Goal: Communication & Community: Ask a question

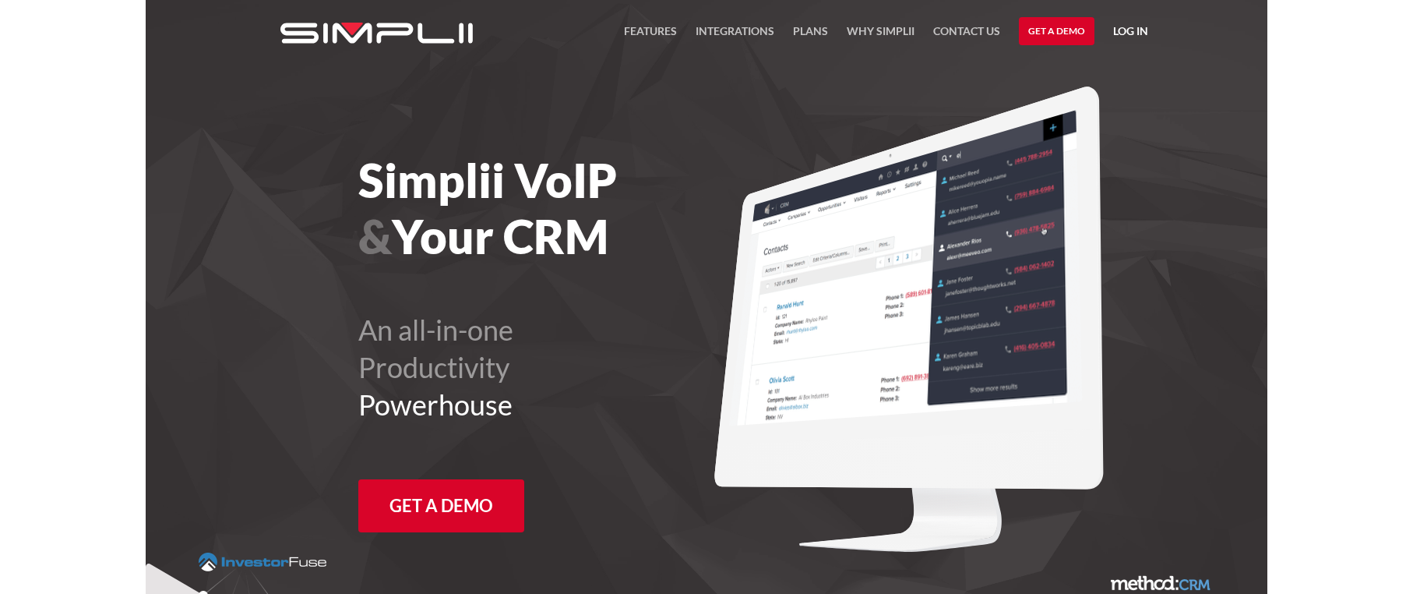
scroll to position [6, 0]
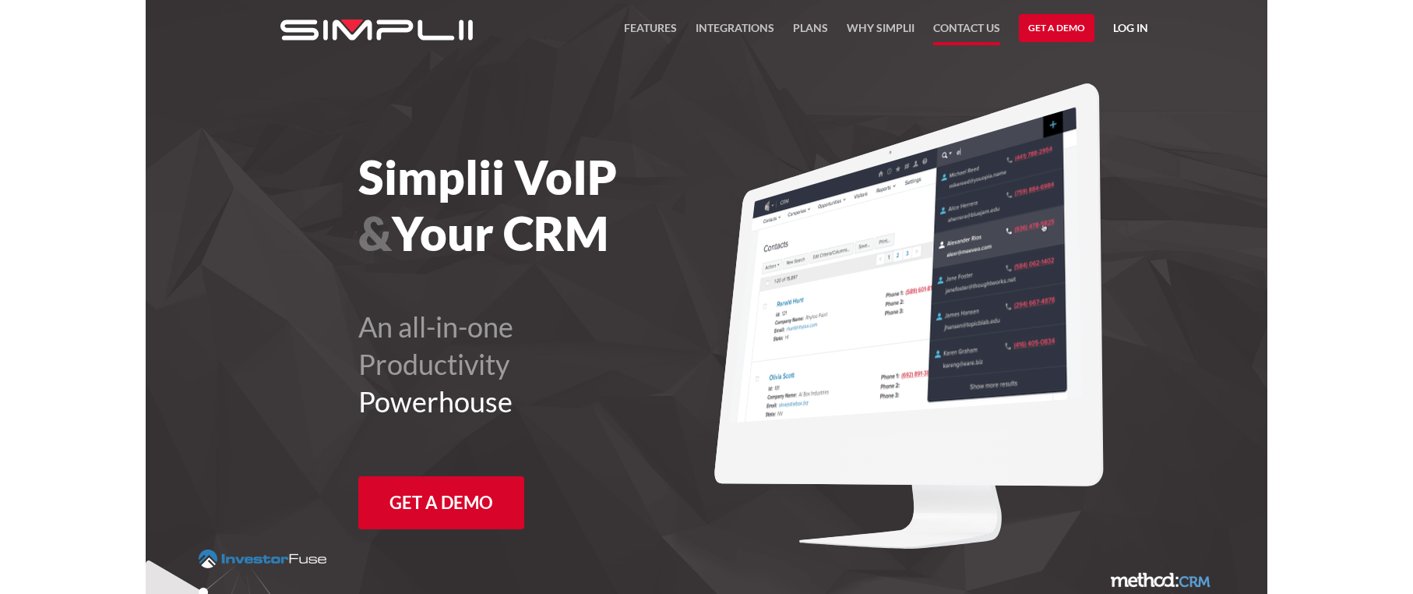
click at [944, 26] on link "Contact US" at bounding box center [966, 32] width 67 height 26
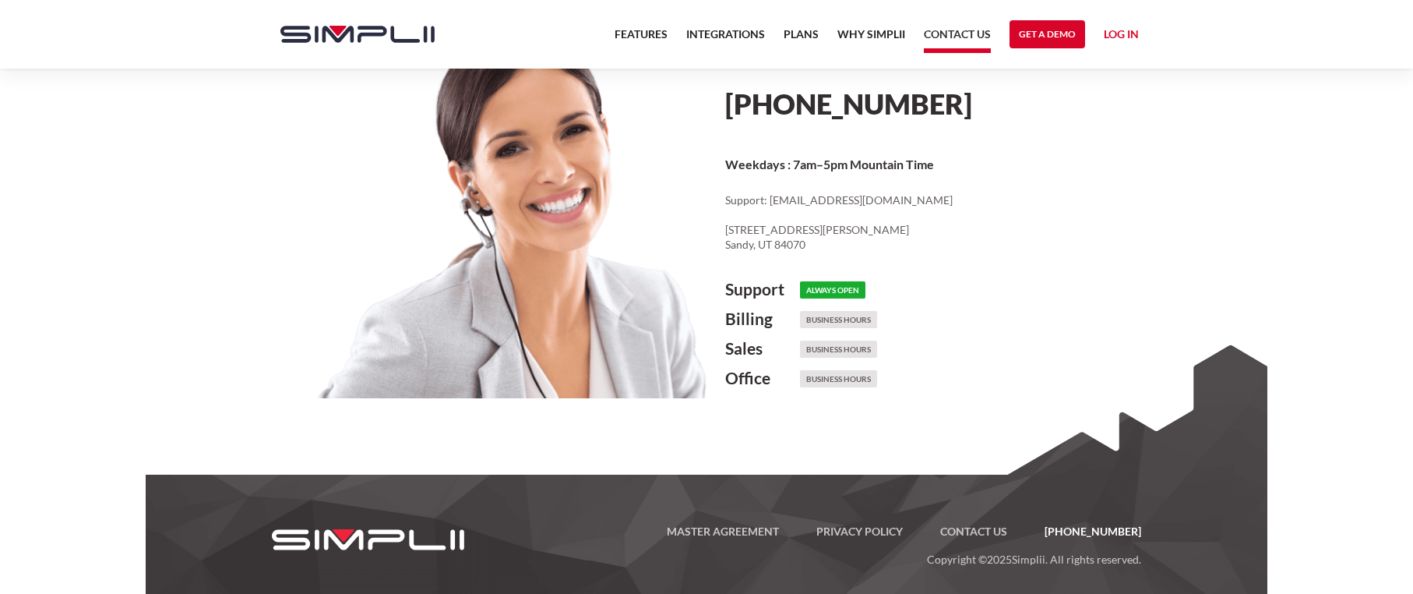
scroll to position [823, 0]
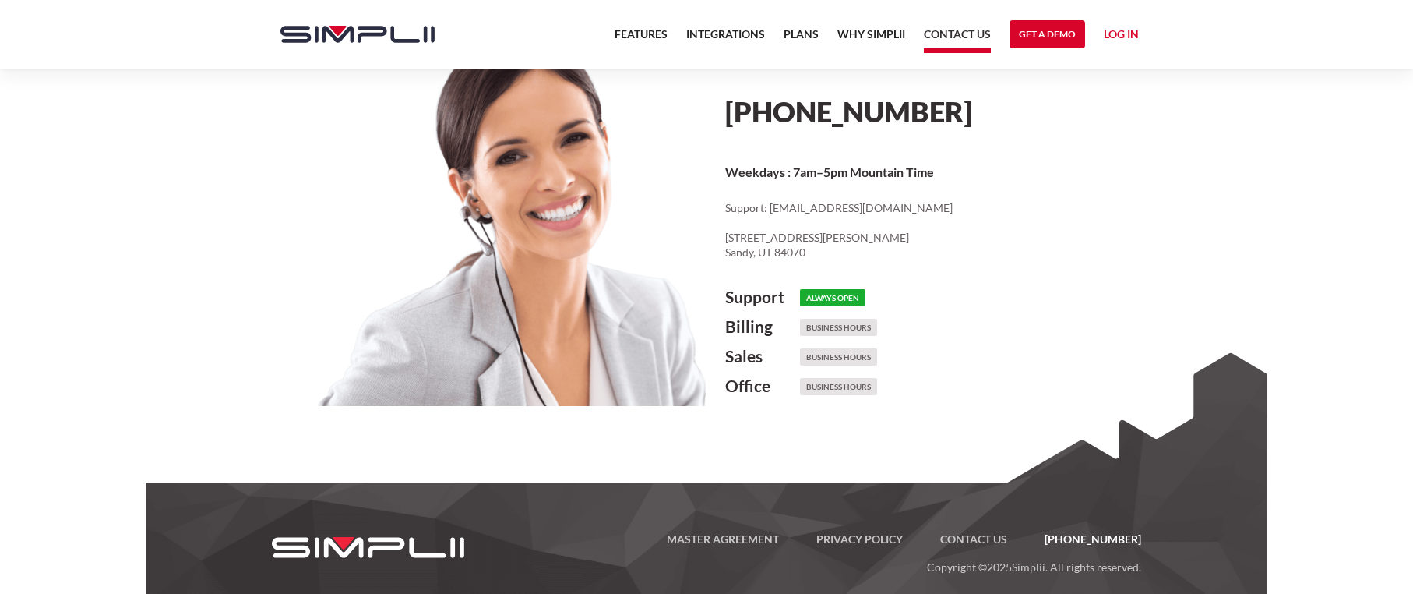
click at [827, 296] on h6 "Always Open" at bounding box center [832, 297] width 65 height 17
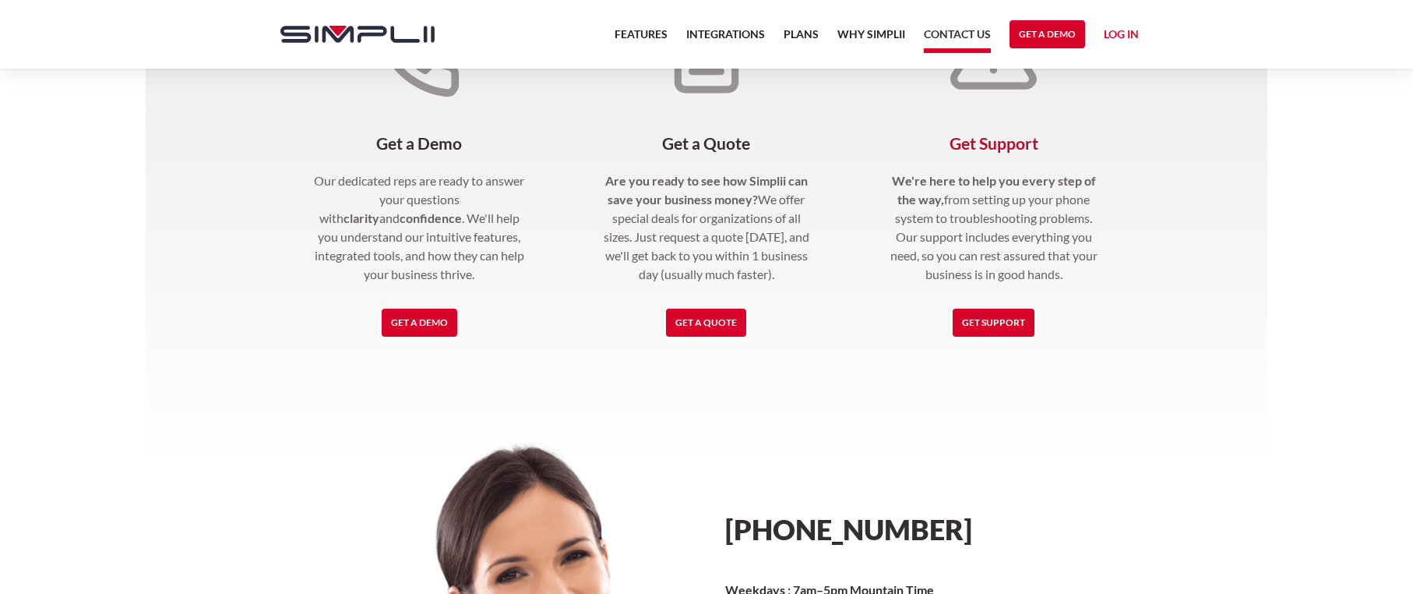
scroll to position [510, 0]
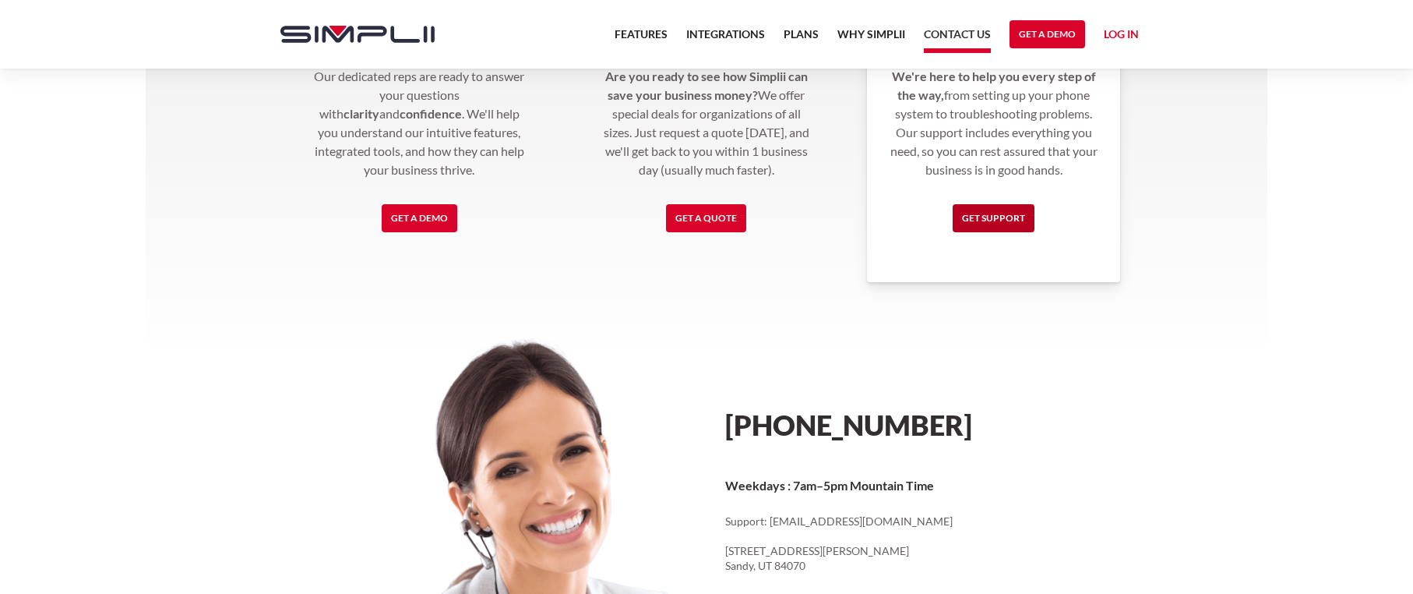
click at [997, 224] on link "Get Support" at bounding box center [994, 218] width 82 height 28
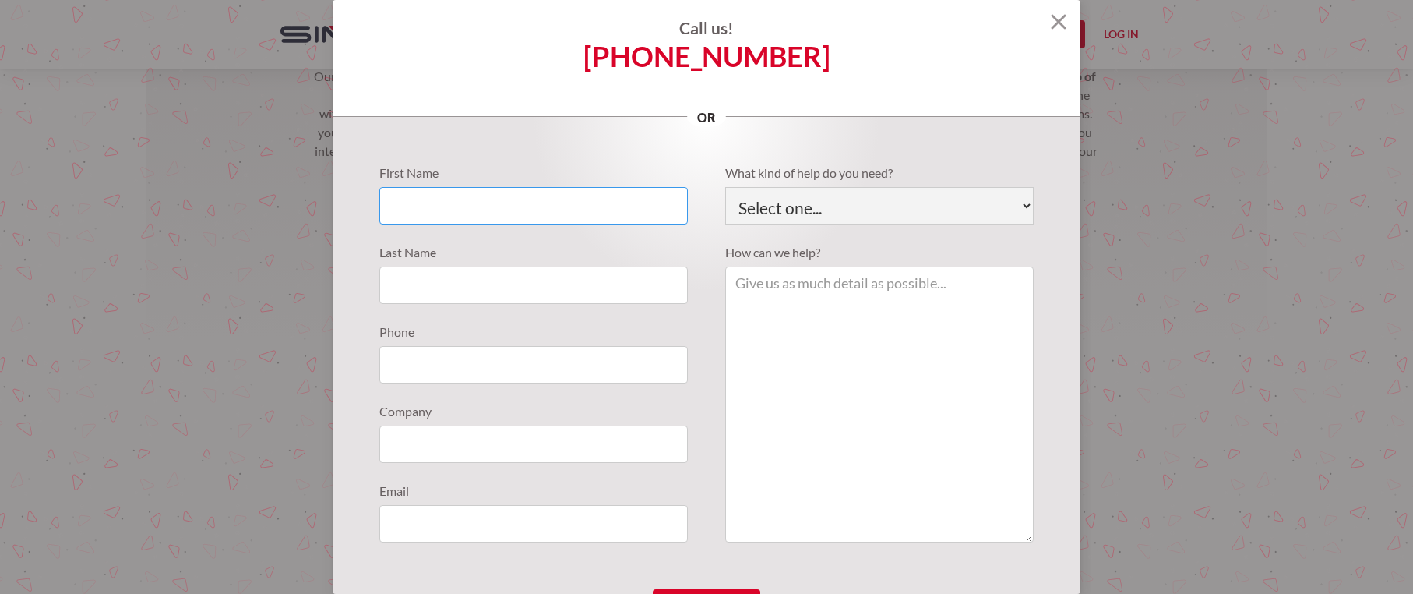
click at [548, 213] on input "Support Requests" at bounding box center [533, 205] width 309 height 37
type input "[PERSON_NAME]"
type input "7753045231"
click at [464, 441] on input "Support Requests" at bounding box center [533, 443] width 309 height 37
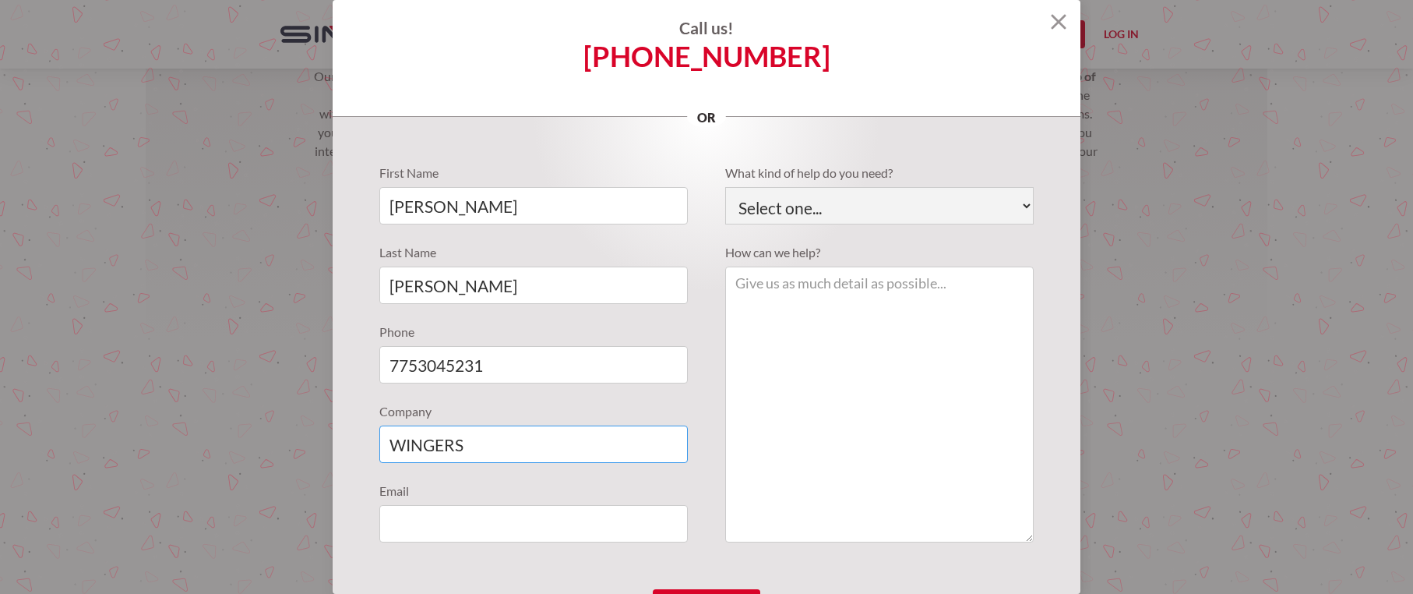
type input "WINGERS"
type input "[EMAIL_ADDRESS][DOMAIN_NAME]"
click at [828, 358] on textarea "Support Requests" at bounding box center [879, 404] width 309 height 276
click at [852, 202] on select "Select one... Technical Support Fusion App Support Sales Billing" at bounding box center [879, 205] width 309 height 37
select select "Technical Support"
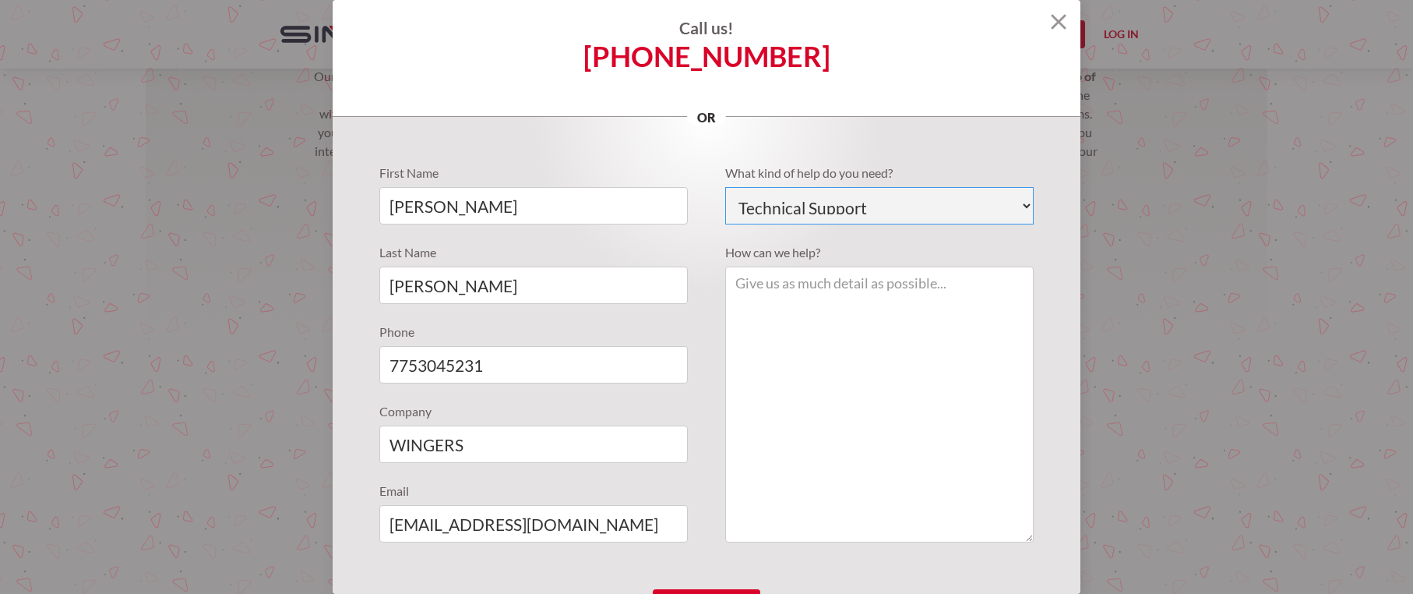
click at [725, 187] on select "Select one... Technical Support Fusion App Support Sales Billing" at bounding box center [879, 205] width 309 height 37
click at [810, 324] on textarea "Support Requests" at bounding box center [879, 404] width 309 height 276
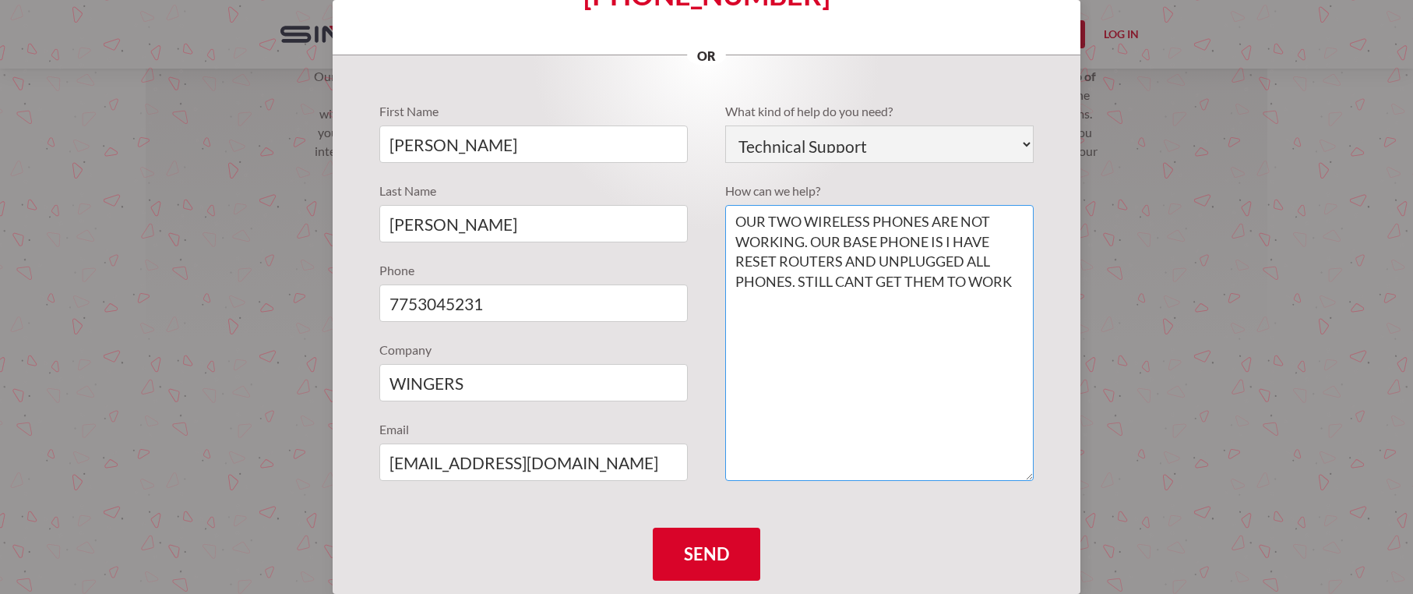
scroll to position [108, 0]
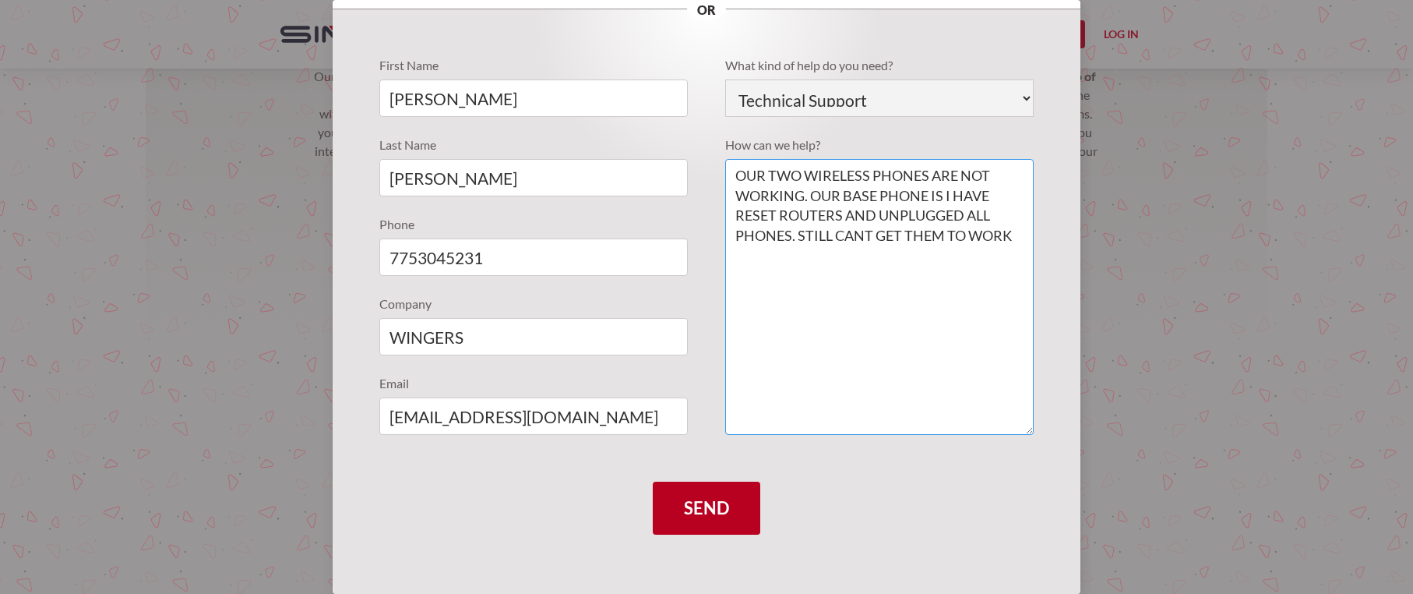
type textarea "OUR TWO WIRELESS PHONES ARE NOT WORKING. OUR BASE PHONE IS I HAVE RESET ROUTERS…"
click at [715, 501] on input "Send" at bounding box center [707, 508] width 108 height 53
type input "Please wait..."
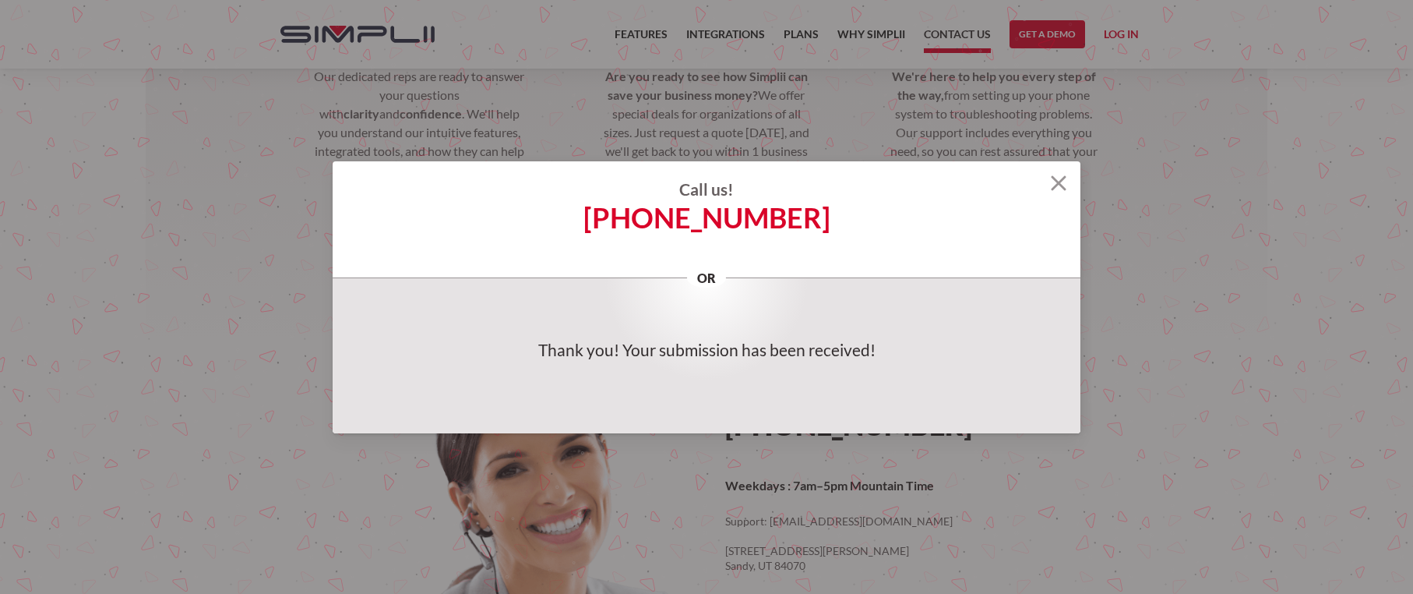
click at [1140, 329] on section "Call us! [PHONE_NUMBER] or First Name [PERSON_NAME] Last Name [PERSON_NAME] Pho…" at bounding box center [706, 297] width 1413 height 594
